Goal: Download file/media

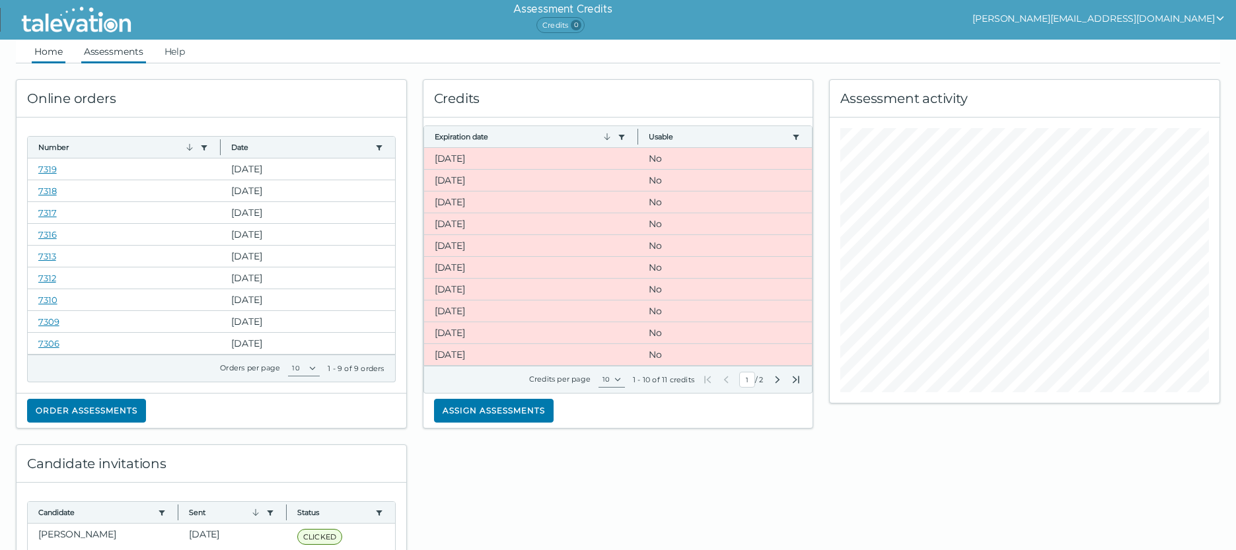
click at [110, 50] on link "Assessments" at bounding box center [113, 52] width 65 height 24
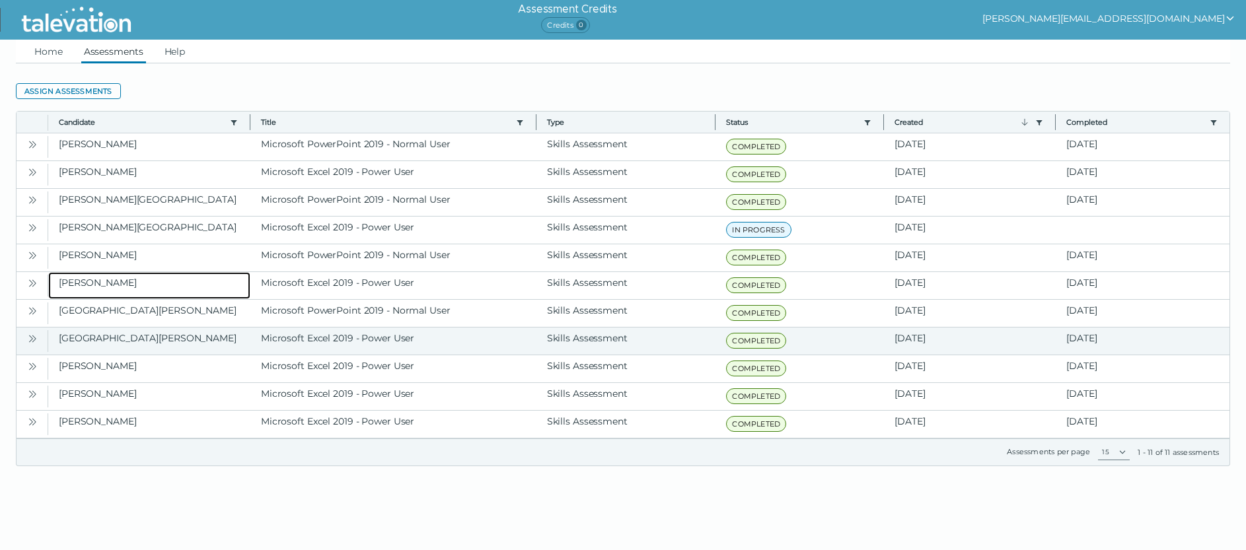
drag, startPoint x: 65, startPoint y: 285, endPoint x: 48, endPoint y: 285, distance: 16.5
click at [61, 285] on clr-dg-cell "[PERSON_NAME]" at bounding box center [149, 285] width 202 height 27
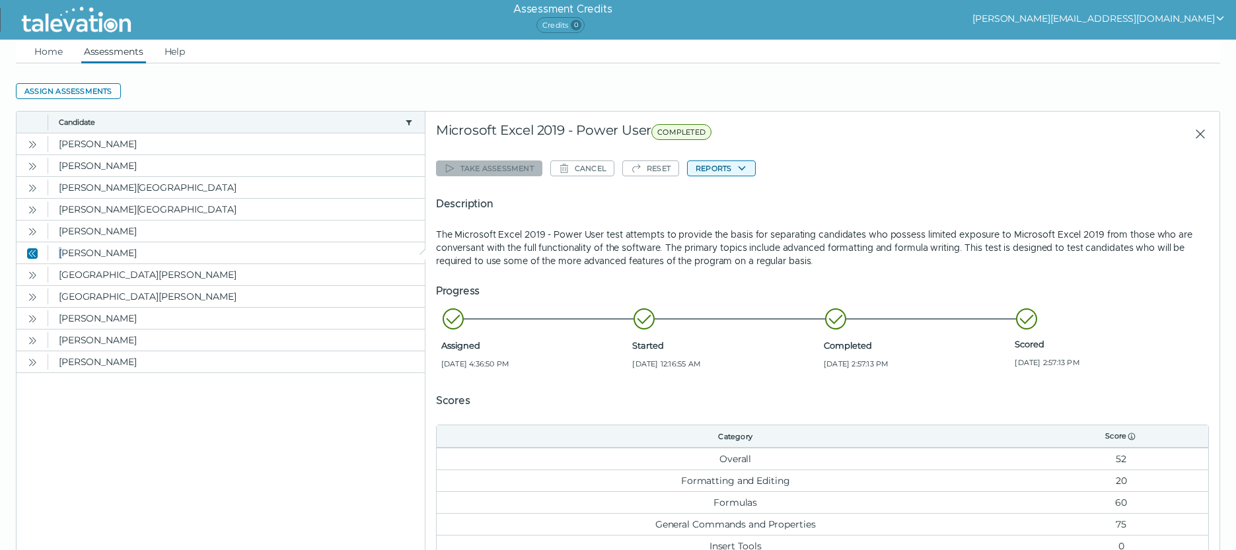
click at [726, 168] on button "Reports" at bounding box center [721, 168] width 69 height 16
click at [744, 167] on icon "button" at bounding box center [741, 168] width 11 height 11
click at [742, 167] on icon "button" at bounding box center [741, 168] width 11 height 11
click at [749, 193] on button "Microsoft Excel 2019 - Power User" at bounding box center [768, 194] width 160 height 16
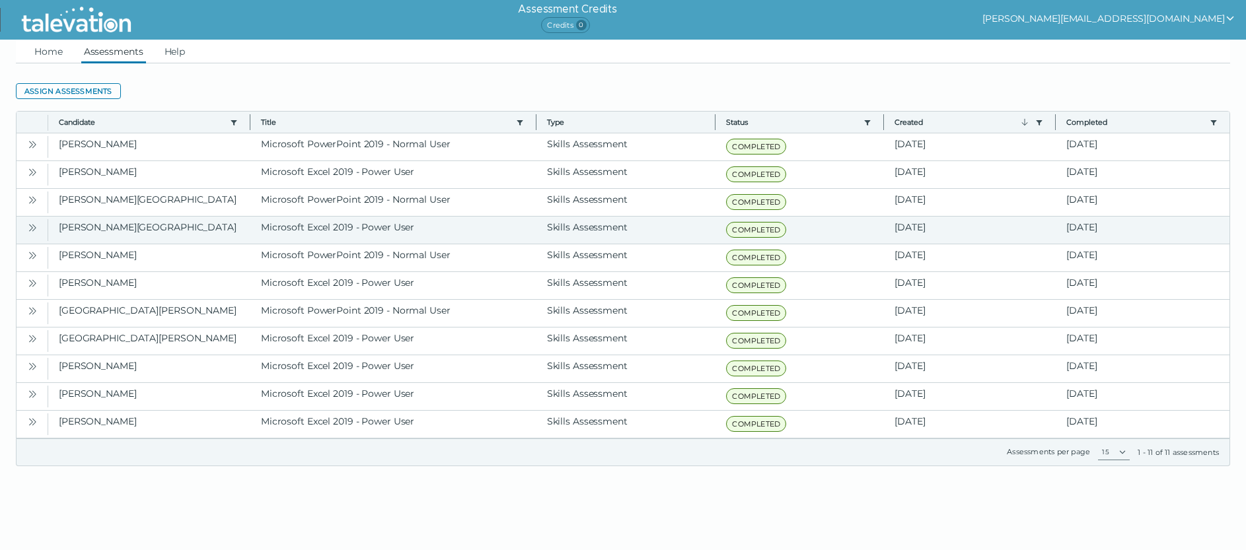
click at [32, 227] on icon "Open" at bounding box center [32, 228] width 11 height 11
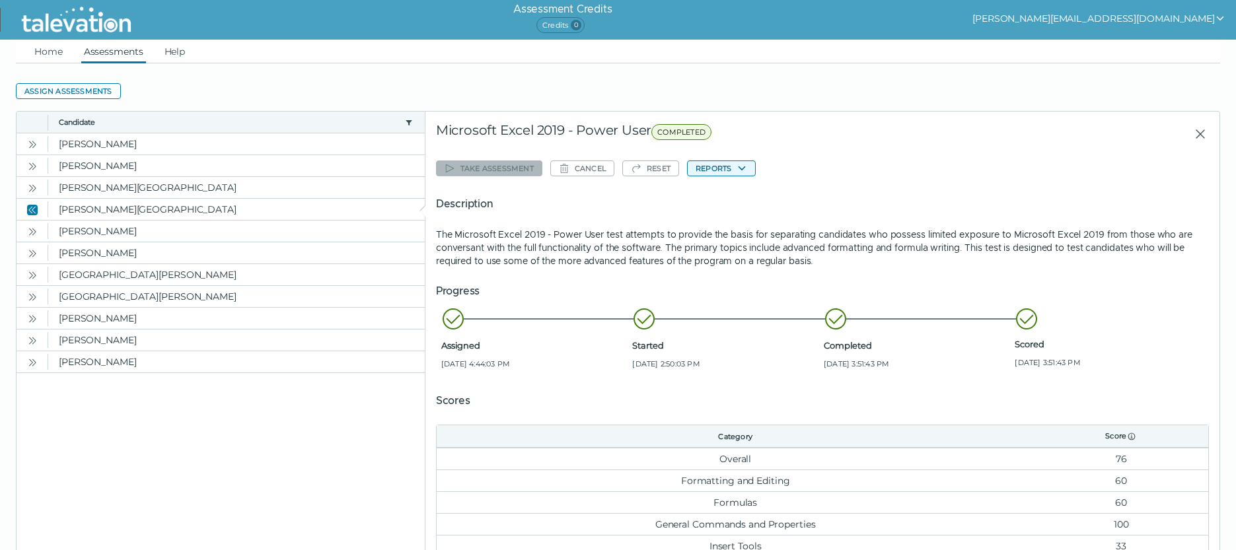
click at [728, 168] on button "Reports" at bounding box center [721, 168] width 69 height 16
click at [723, 169] on button "Reports" at bounding box center [721, 168] width 69 height 16
click at [752, 195] on button "Microsoft Excel 2019 - Power User" at bounding box center [768, 194] width 160 height 16
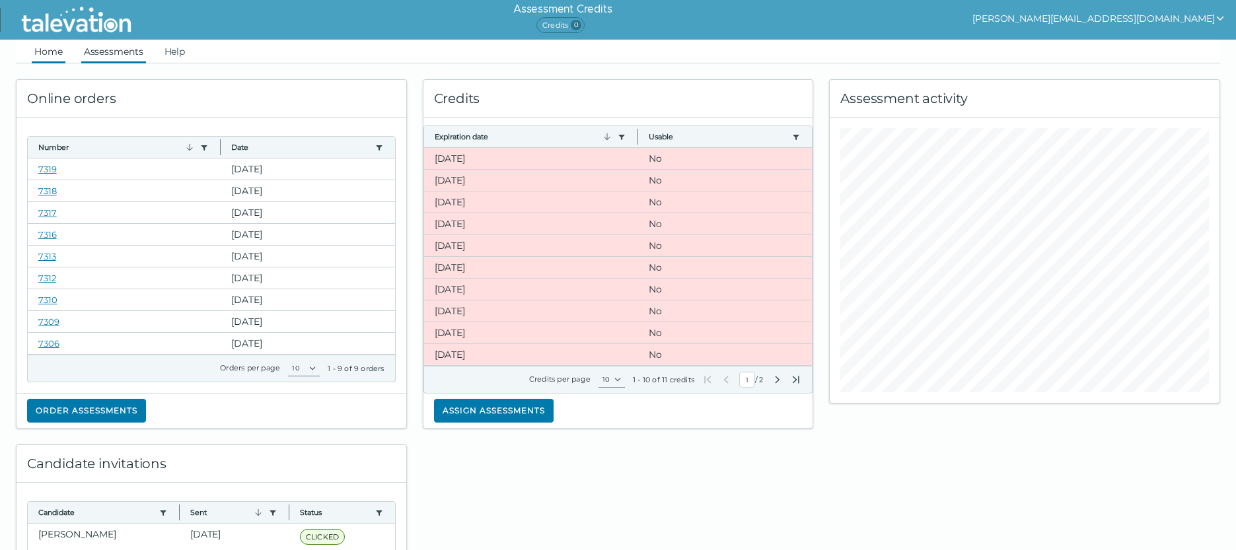
click at [115, 51] on link "Assessments" at bounding box center [113, 52] width 65 height 24
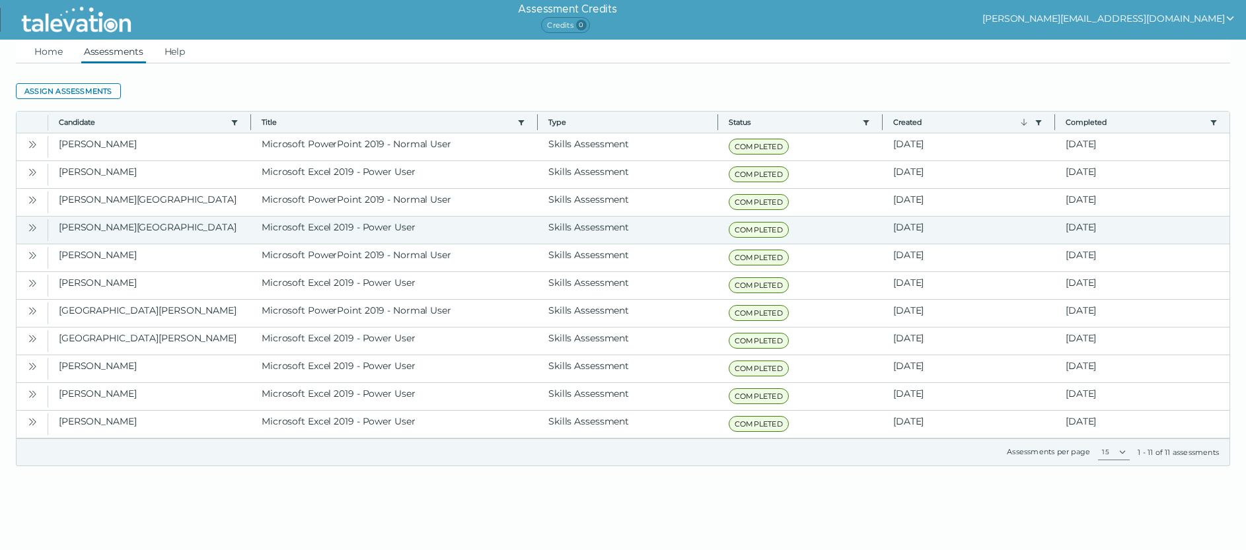
click at [32, 229] on icon "Open" at bounding box center [31, 227] width 4 height 7
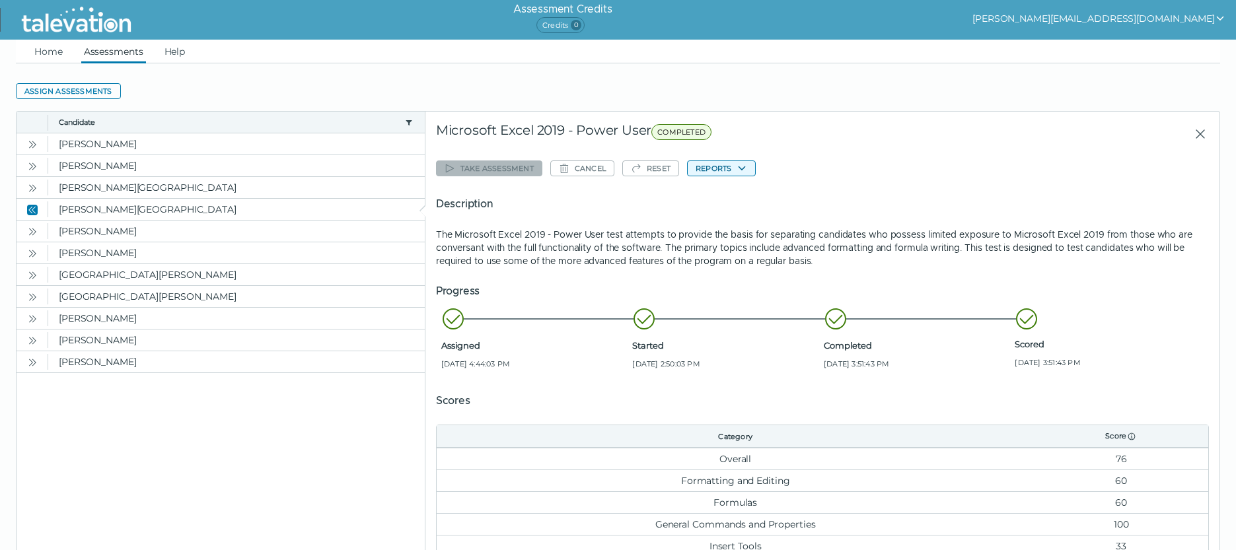
click at [715, 168] on button "Reports" at bounding box center [721, 168] width 69 height 16
click at [719, 195] on button "Microsoft Excel 2019 - Power User" at bounding box center [768, 194] width 160 height 16
click at [124, 51] on link "Assessments" at bounding box center [113, 52] width 65 height 24
click at [50, 54] on link "Home" at bounding box center [49, 52] width 34 height 24
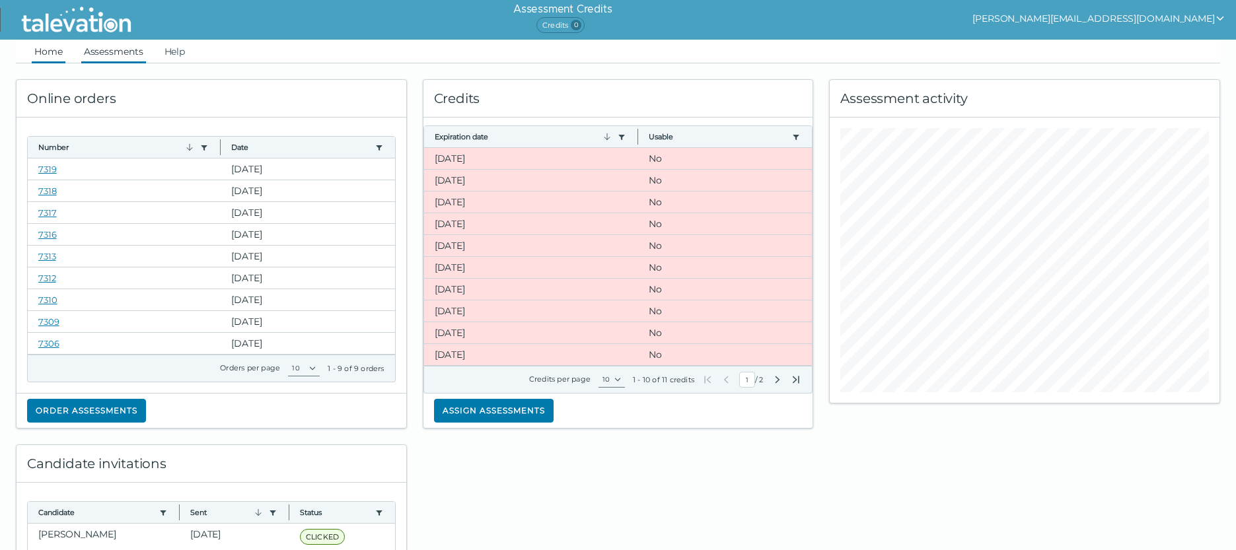
click at [102, 50] on link "Assessments" at bounding box center [113, 52] width 65 height 24
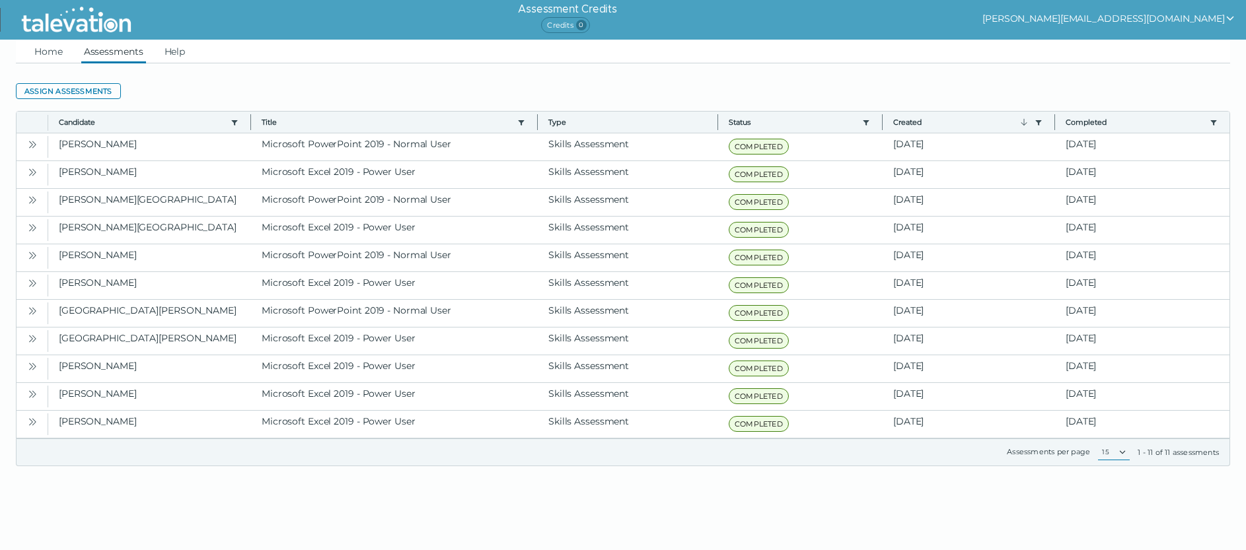
click at [1122, 452] on select "15 25 50 100" at bounding box center [1114, 452] width 32 height 16
select select "1: 25"
click at [1098, 444] on select "15 25 50 100" at bounding box center [1114, 452] width 32 height 16
